Goal: Find specific page/section: Find specific page/section

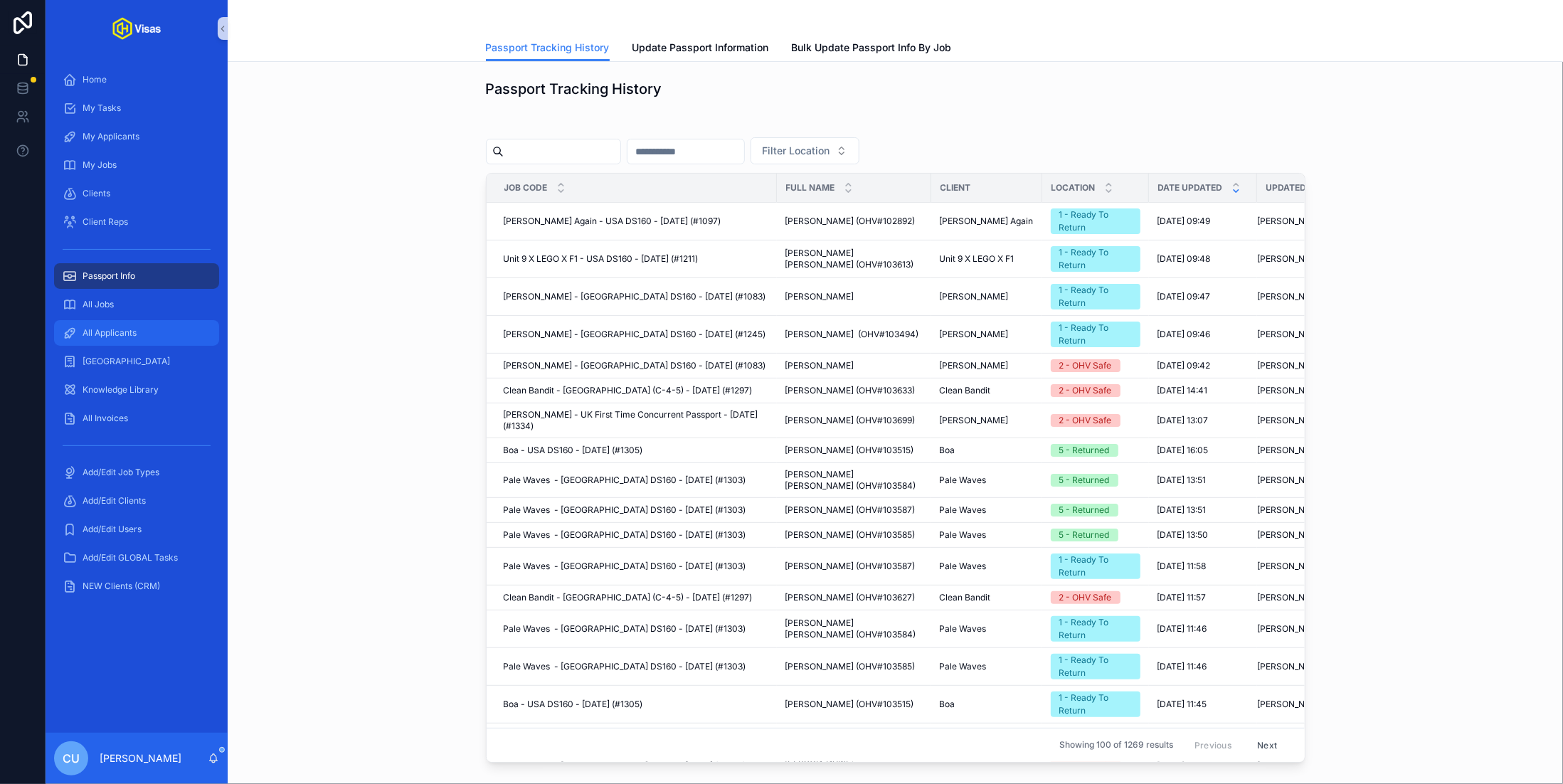
click at [131, 336] on span "All Applicants" at bounding box center [109, 332] width 54 height 11
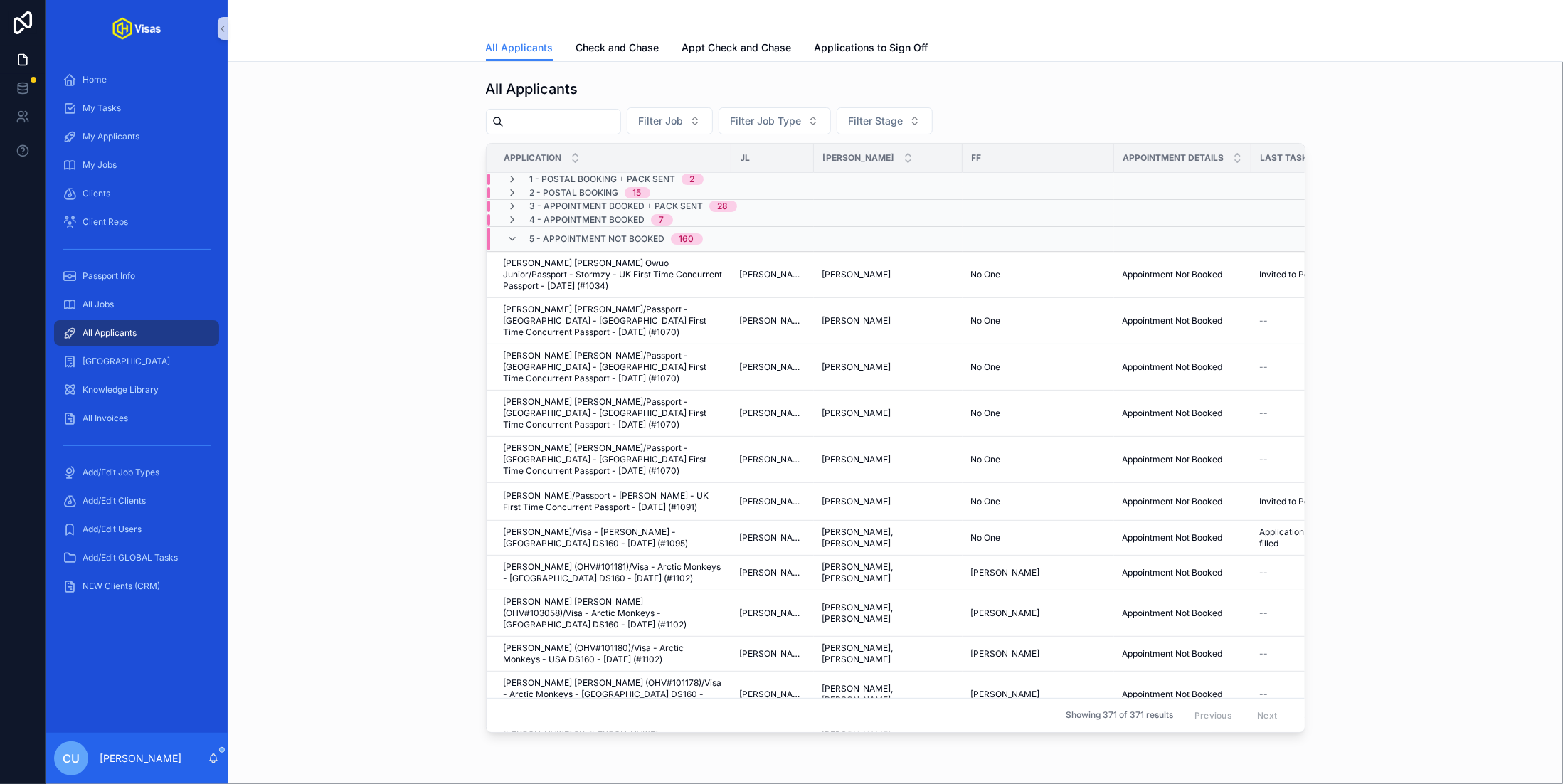
click at [550, 117] on input "scrollable content" at bounding box center [562, 122] width 117 height 20
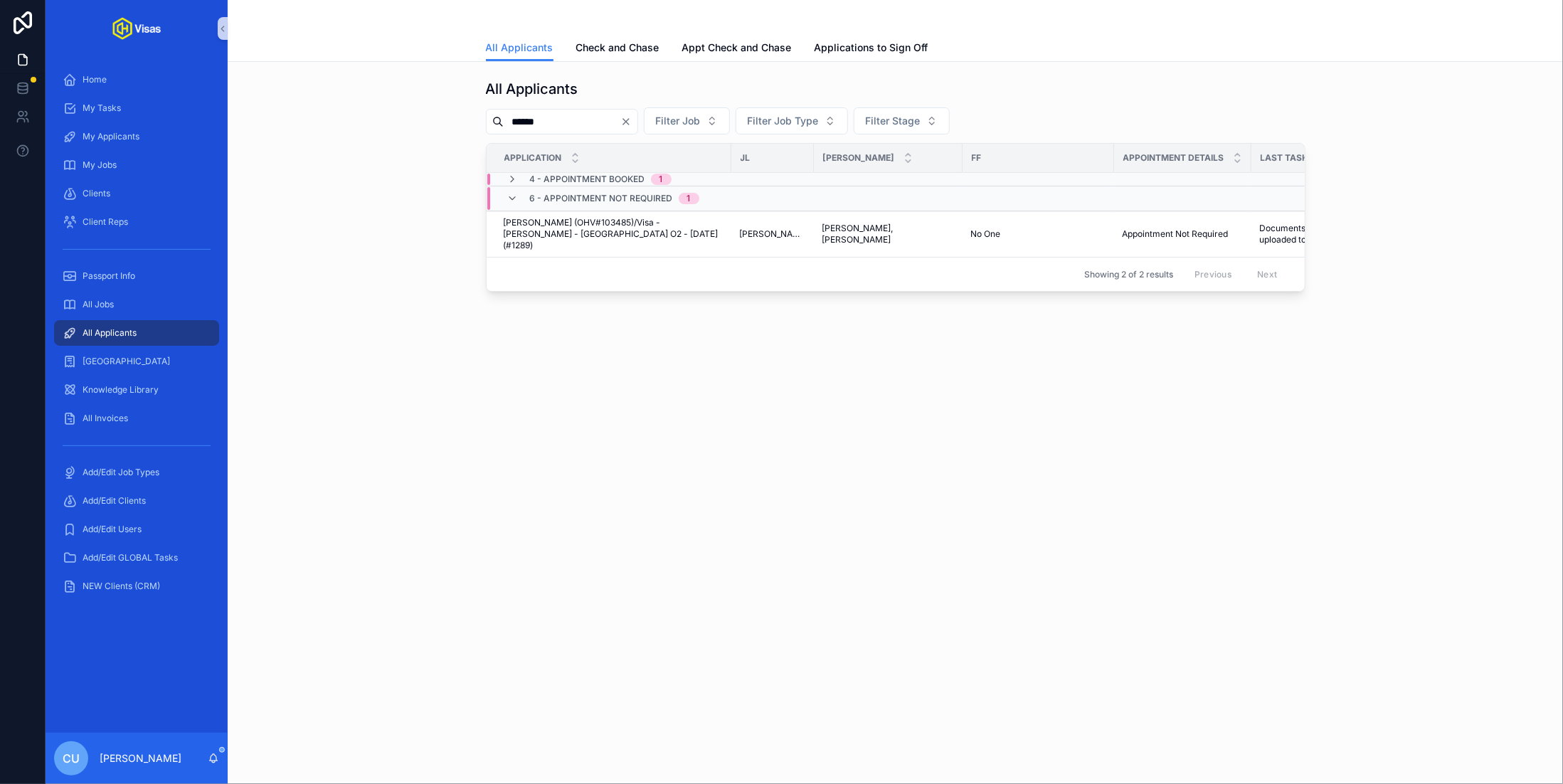
type input "******"
click at [625, 180] on span "4 - Appointment Booked" at bounding box center [587, 179] width 115 height 11
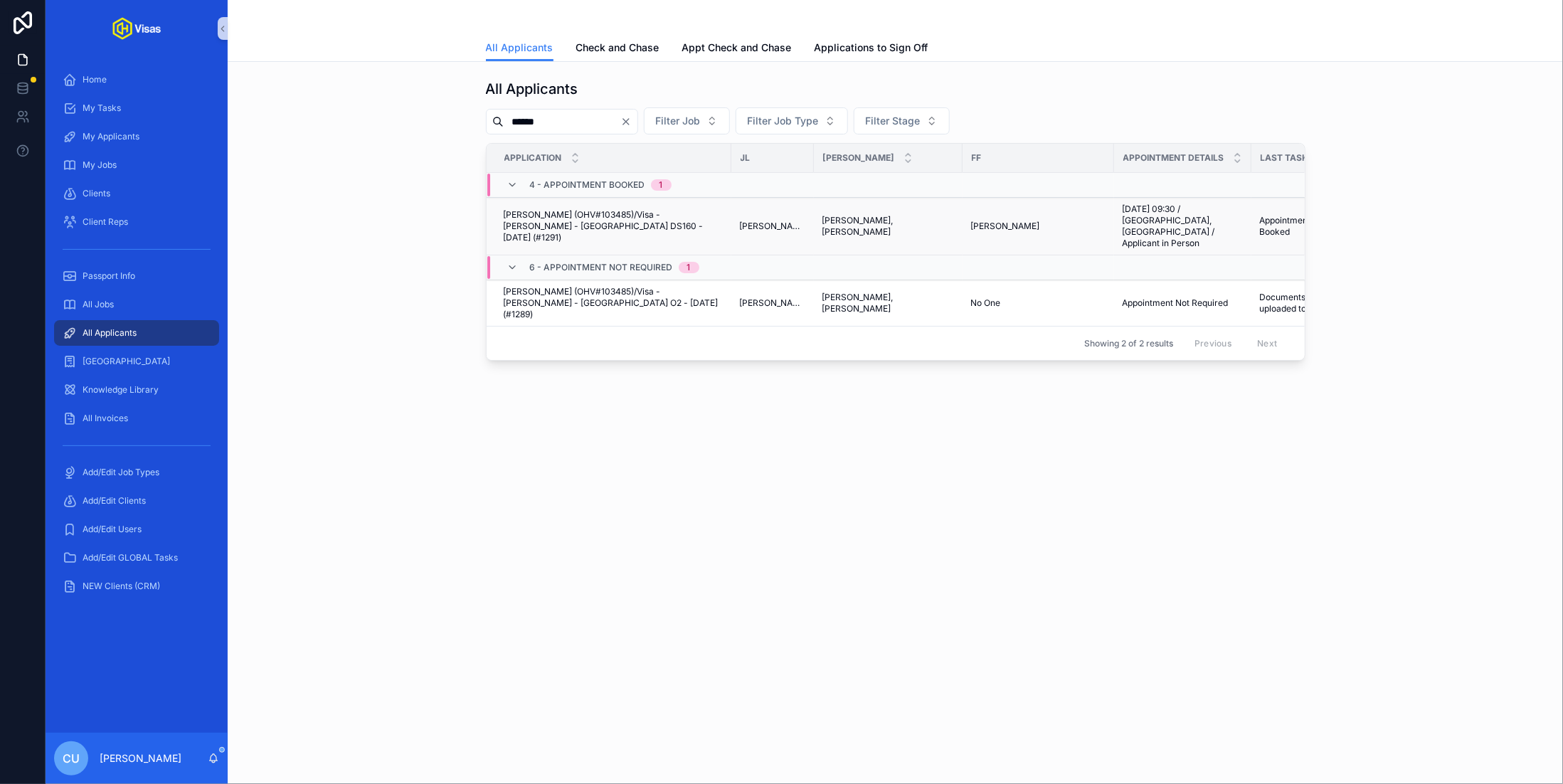
click at [687, 217] on span "[PERSON_NAME] (OHV#103485)/Visa - [PERSON_NAME] - [GEOGRAPHIC_DATA] DS160 - [DA…" at bounding box center [613, 226] width 220 height 34
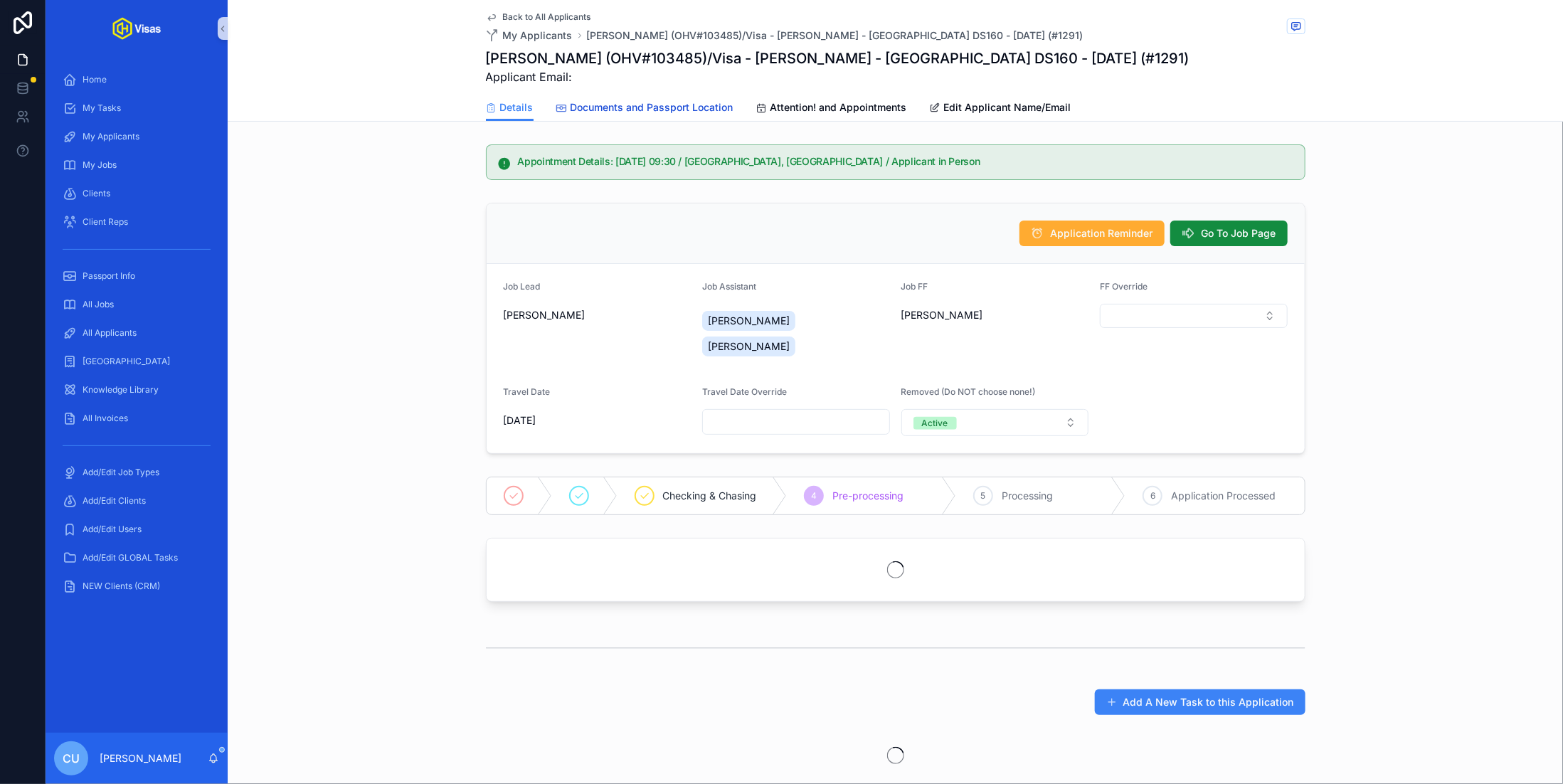
click at [611, 108] on span "Documents and Passport Location" at bounding box center [652, 107] width 163 height 14
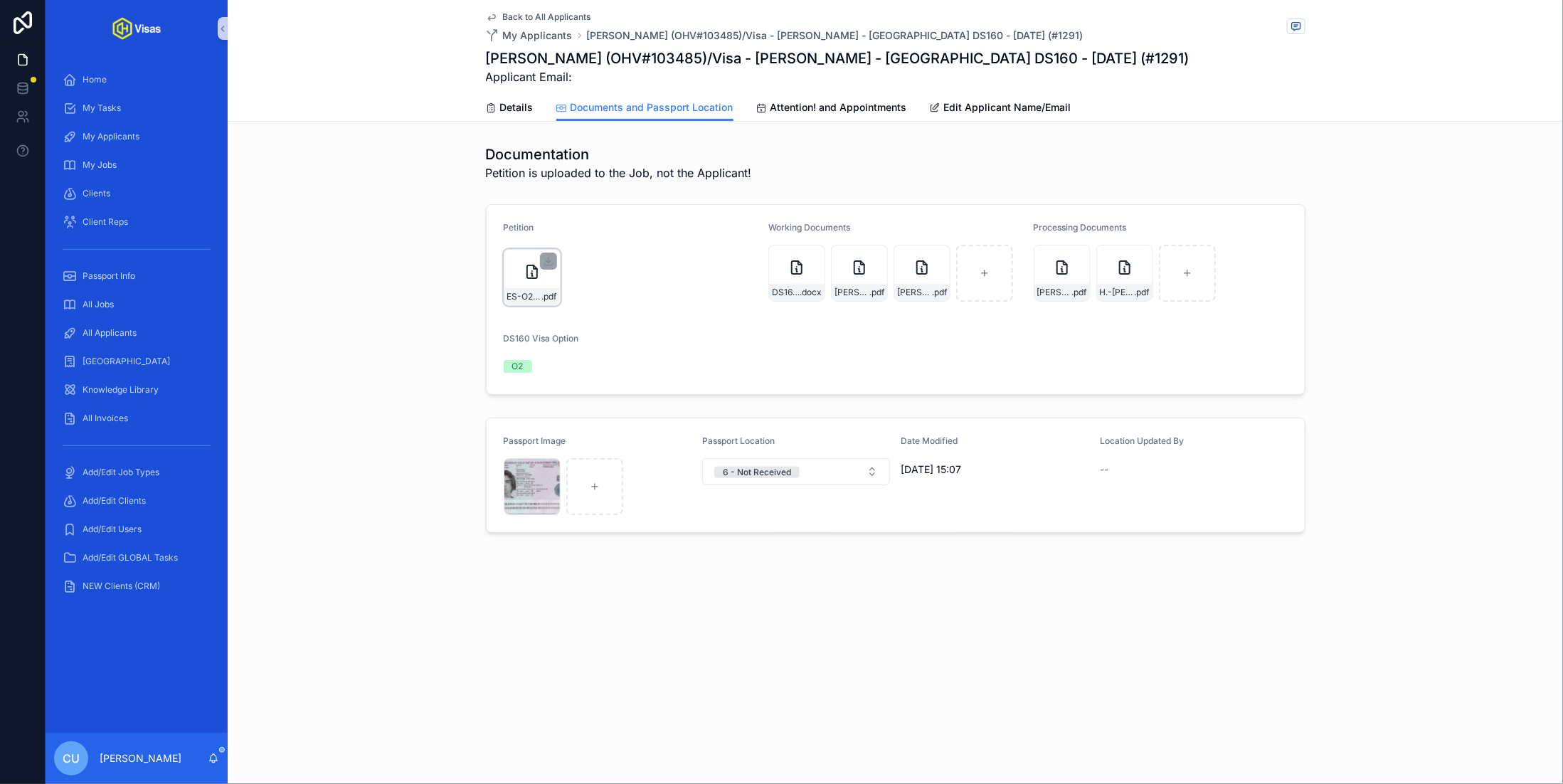
click at [529, 289] on div "ES-O2-Approval-(2) .pdf" at bounding box center [531, 297] width 55 height 17
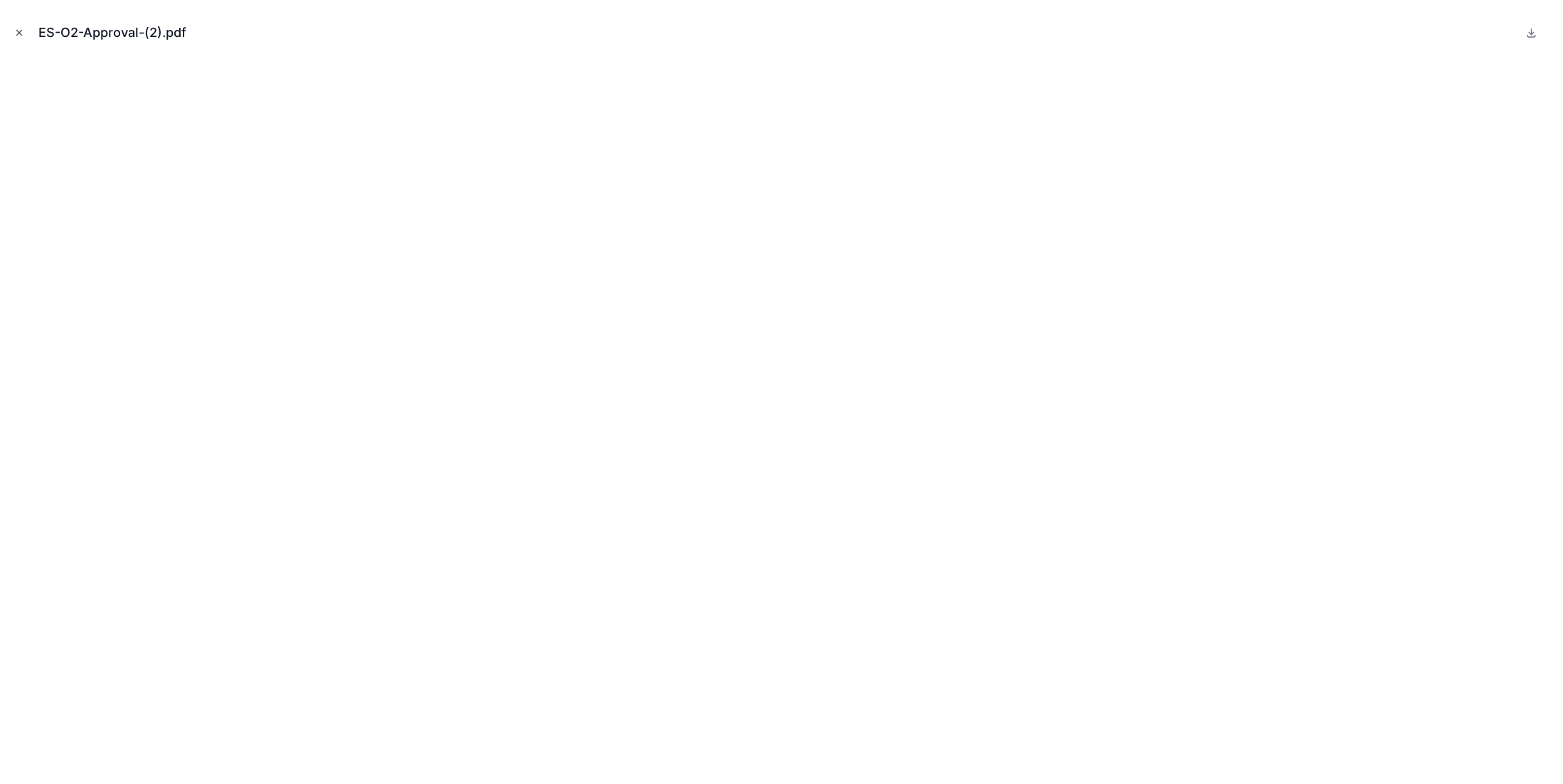
click at [19, 33] on icon "Close modal" at bounding box center [19, 33] width 5 height 5
